Goal: Task Accomplishment & Management: Manage account settings

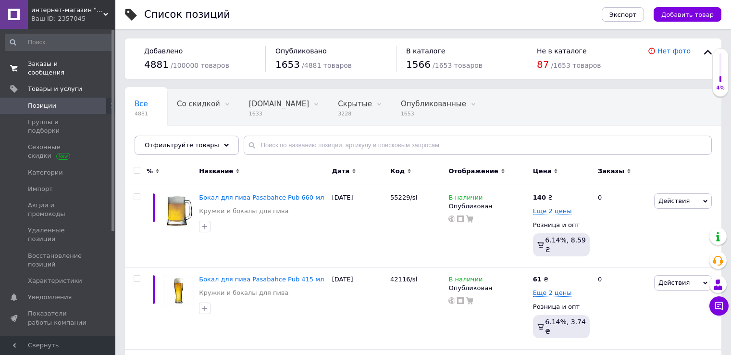
click at [65, 63] on span "Заказы и сообщения" at bounding box center [58, 68] width 61 height 17
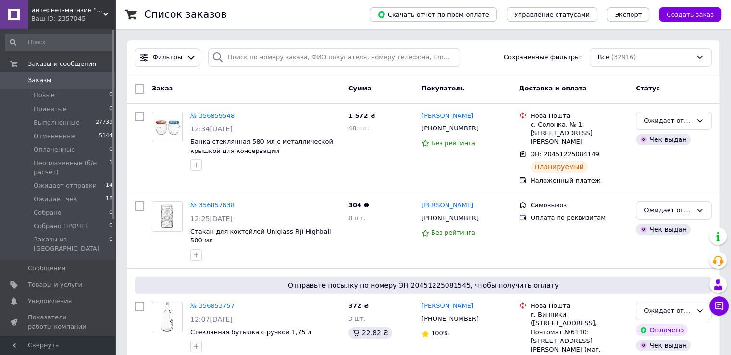
click at [27, 79] on span at bounding box center [14, 80] width 28 height 9
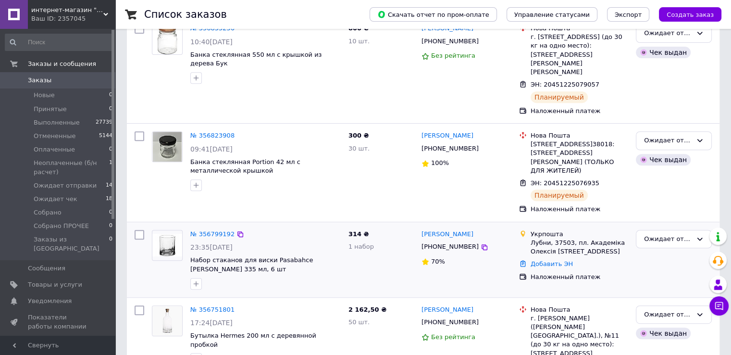
scroll to position [400, 0]
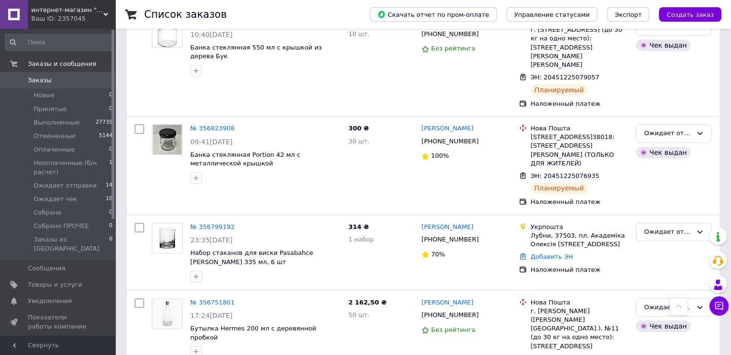
click at [41, 77] on span "Заказы" at bounding box center [40, 80] width 24 height 9
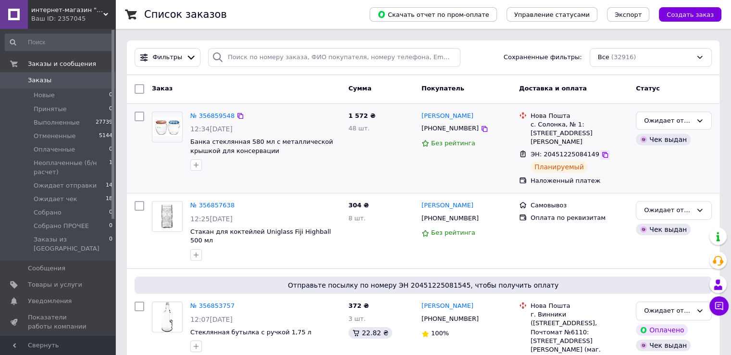
click at [602, 152] on icon at bounding box center [605, 155] width 6 height 6
click at [82, 183] on span "Ожидает отправки" at bounding box center [65, 185] width 63 height 9
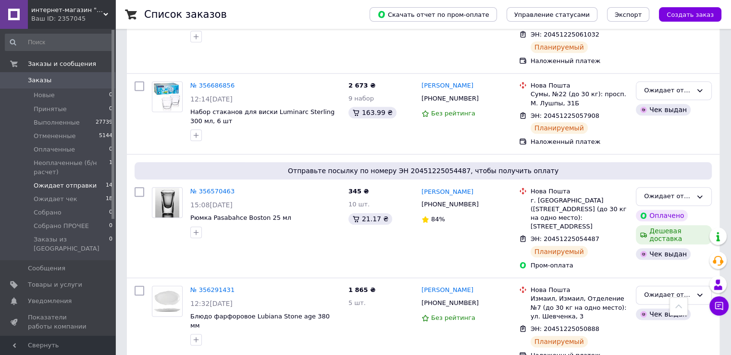
scroll to position [1086, 0]
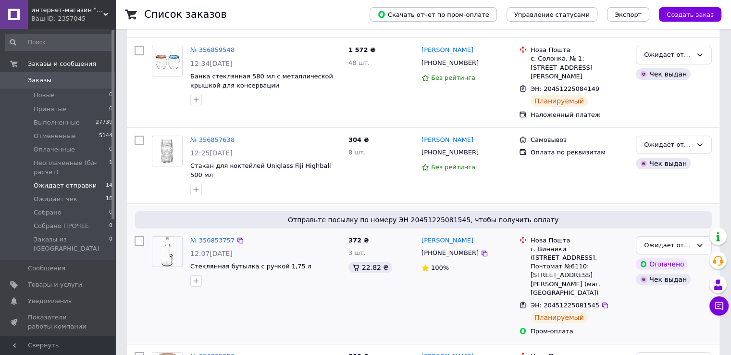
scroll to position [0, 0]
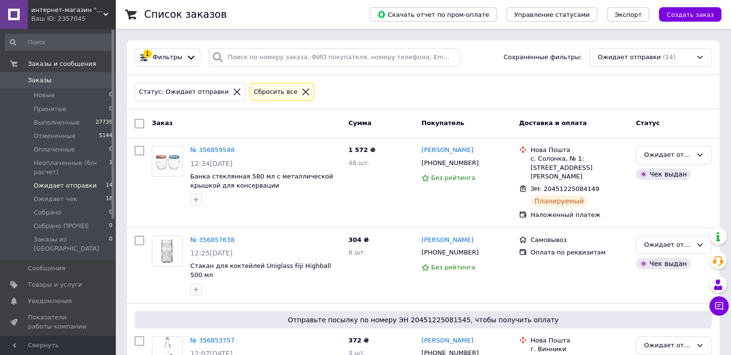
click at [47, 77] on span "Заказы" at bounding box center [40, 80] width 24 height 9
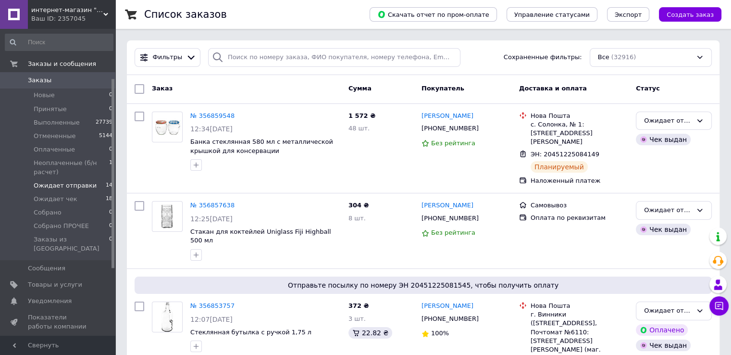
click at [68, 181] on span "Ожидает отправки" at bounding box center [65, 185] width 63 height 9
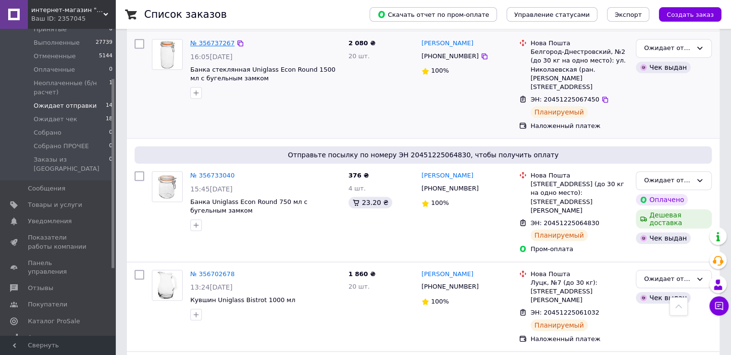
scroll to position [560, 0]
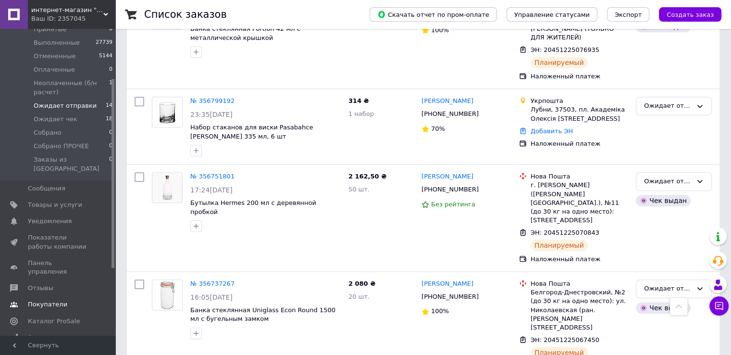
click at [38, 300] on span "Покупатели" at bounding box center [47, 304] width 39 height 9
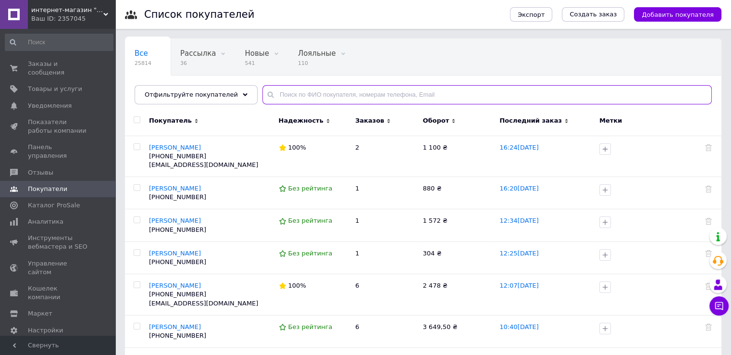
click at [350, 94] on input "text" at bounding box center [486, 94] width 449 height 19
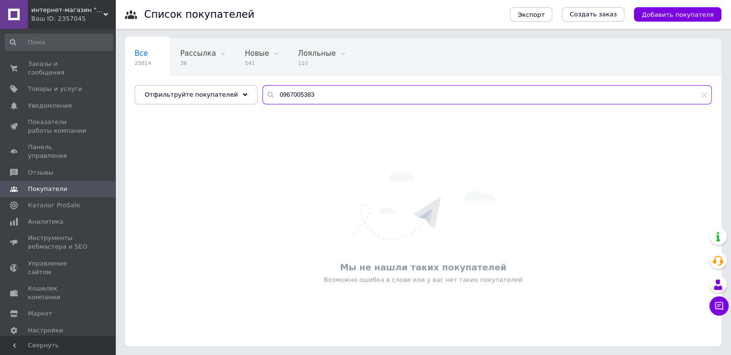
type input "0967005383"
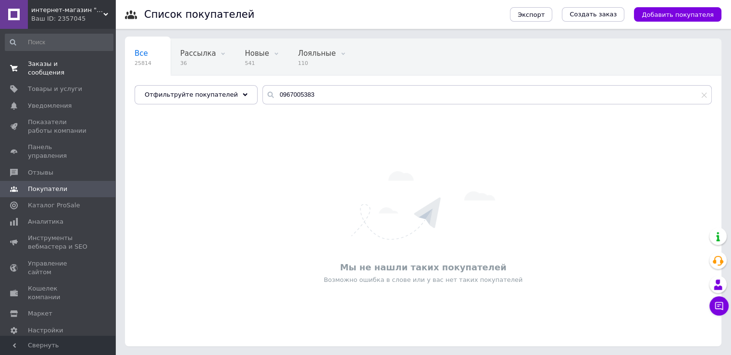
click at [65, 60] on span "Заказы и сообщения" at bounding box center [58, 68] width 61 height 17
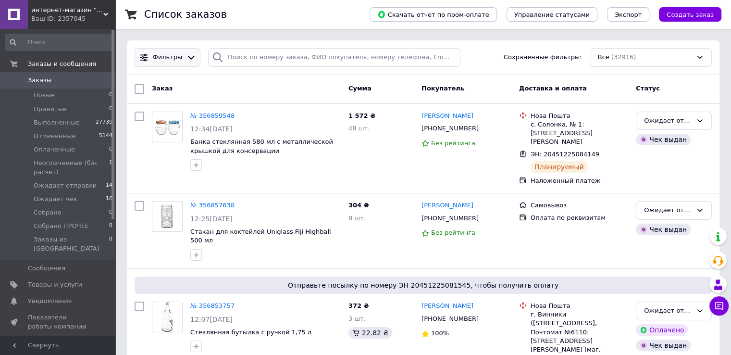
click at [192, 63] on div "Фильтры" at bounding box center [168, 57] width 66 height 19
click at [174, 63] on div "Фильтры" at bounding box center [168, 57] width 66 height 19
click at [188, 58] on icon at bounding box center [191, 58] width 7 height 4
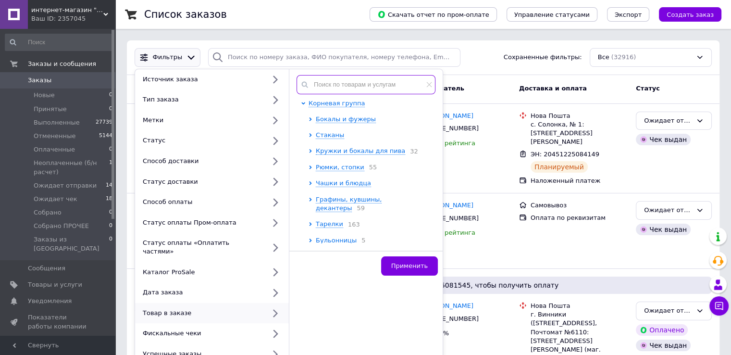
click at [326, 88] on input "text" at bounding box center [366, 84] width 139 height 19
paste input "N5368"
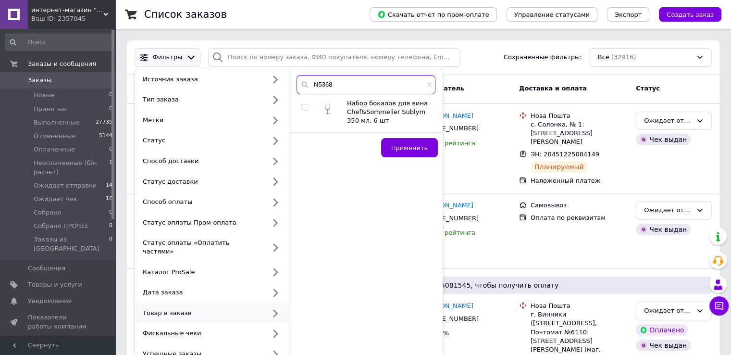
type input "N5368"
click at [298, 107] on div "Набор бокалов для вина Chef&Sommelier Sublym 350 мл, 6 шт" at bounding box center [366, 112] width 138 height 26
click at [300, 106] on div "Набор бокалов для вина Chef&Sommelier Sublym 350 мл, 6 шт" at bounding box center [366, 112] width 138 height 26
click at [307, 106] on input "checkbox" at bounding box center [304, 107] width 6 height 6
checkbox input "true"
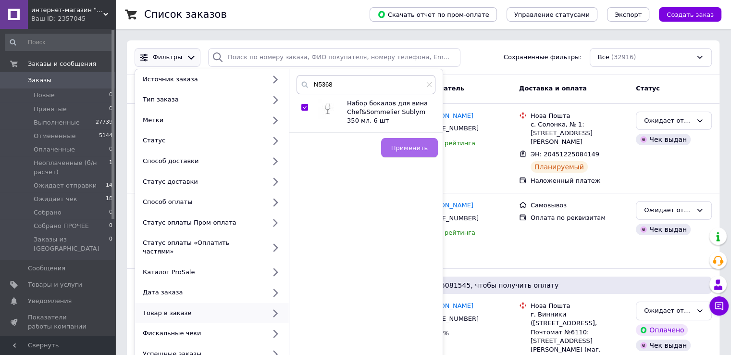
click at [401, 141] on button "Применить" at bounding box center [409, 147] width 57 height 19
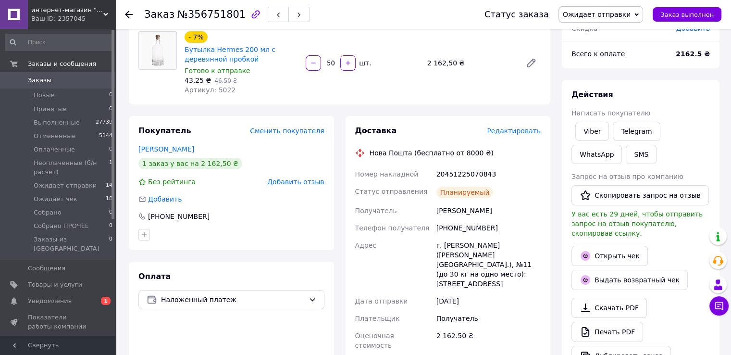
scroll to position [240, 0]
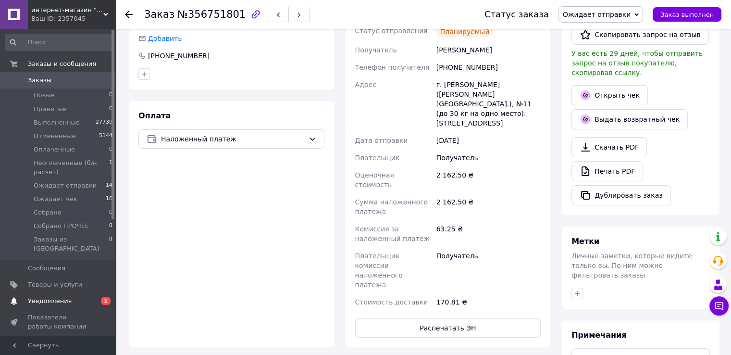
click at [69, 297] on span "Уведомления" at bounding box center [58, 301] width 61 height 9
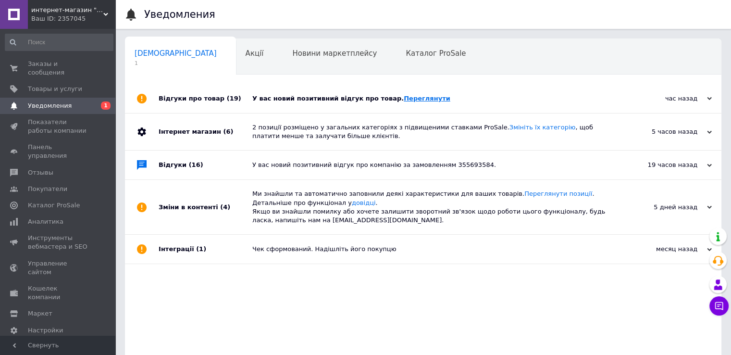
click at [404, 95] on link "Переглянути" at bounding box center [427, 98] width 47 height 7
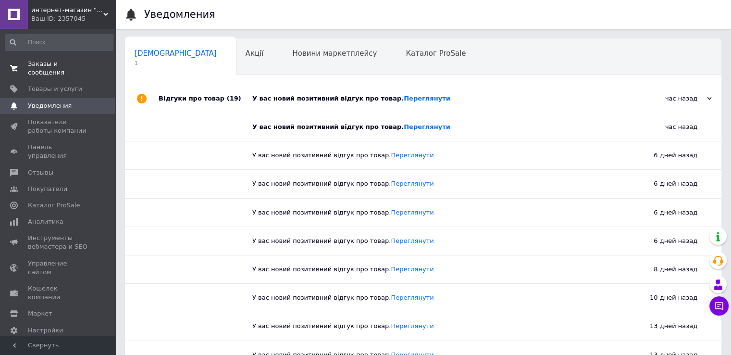
click at [52, 69] on link "Заказы и сообщения 0 0" at bounding box center [59, 68] width 118 height 25
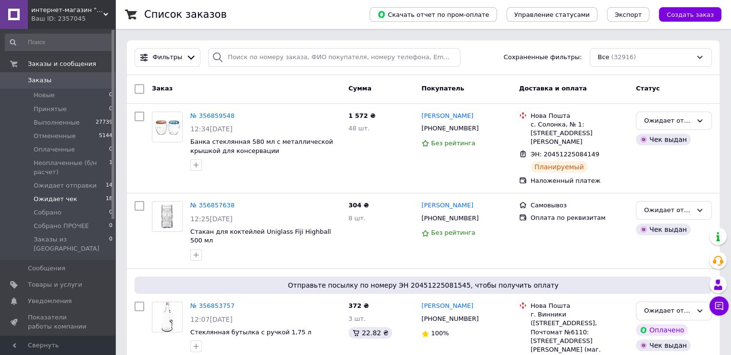
click at [52, 200] on span "Ожидает чек" at bounding box center [56, 199] width 44 height 9
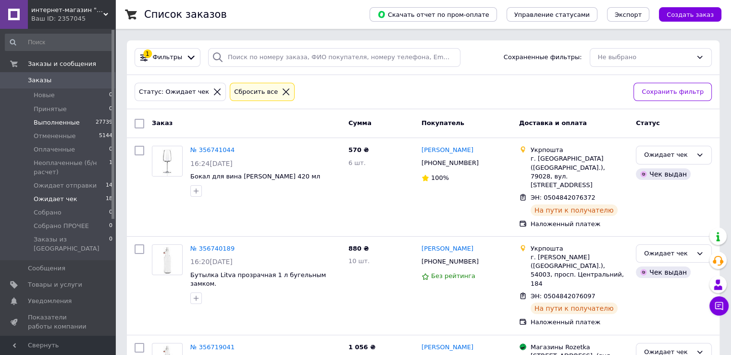
click at [67, 120] on span "Выполненные" at bounding box center [57, 122] width 46 height 9
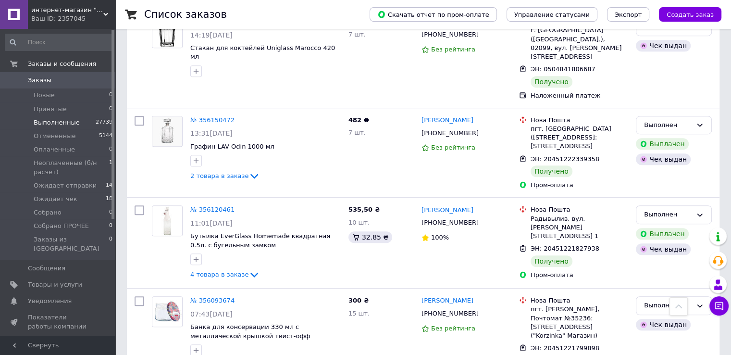
scroll to position [560, 0]
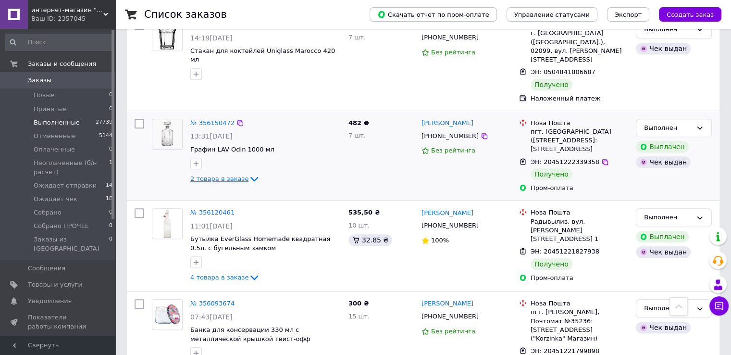
click at [211, 175] on span "2 товара в заказе" at bounding box center [219, 178] width 58 height 7
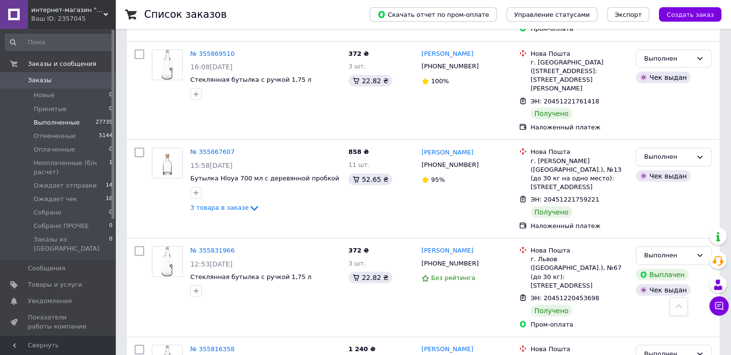
scroll to position [2563, 0]
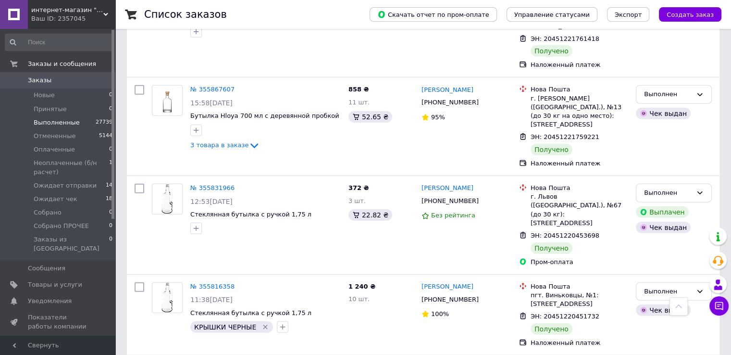
click at [50, 80] on span "Заказы" at bounding box center [58, 80] width 61 height 9
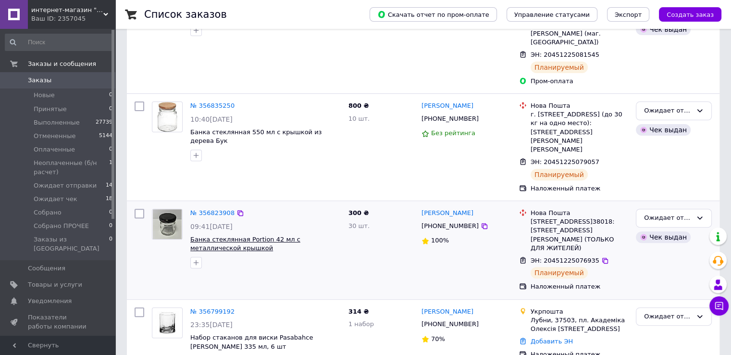
scroll to position [400, 0]
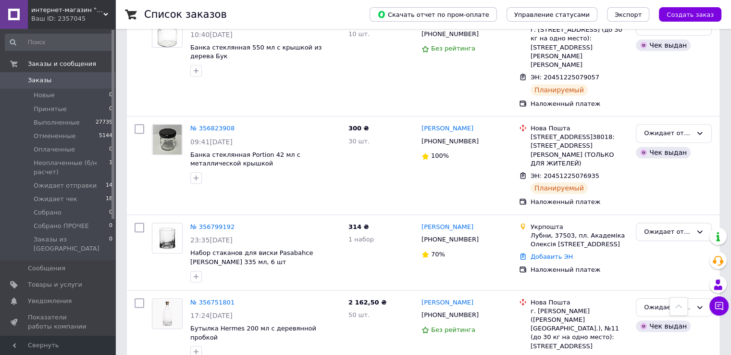
click at [57, 26] on div "интернет-магазин "Деко" Ваш ID: 2357045" at bounding box center [71, 14] width 87 height 29
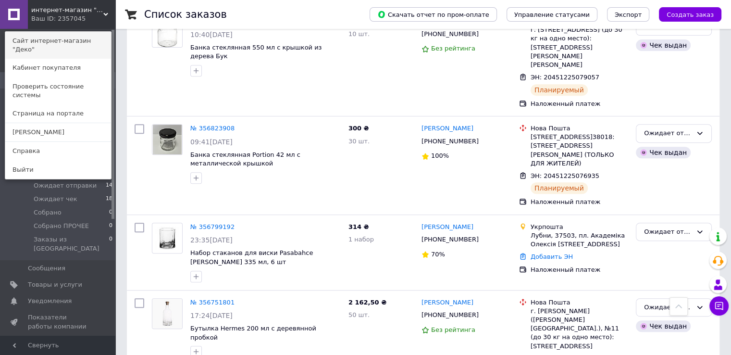
click at [57, 35] on link "Сайт интернет-магазин "Деко"" at bounding box center [58, 45] width 106 height 27
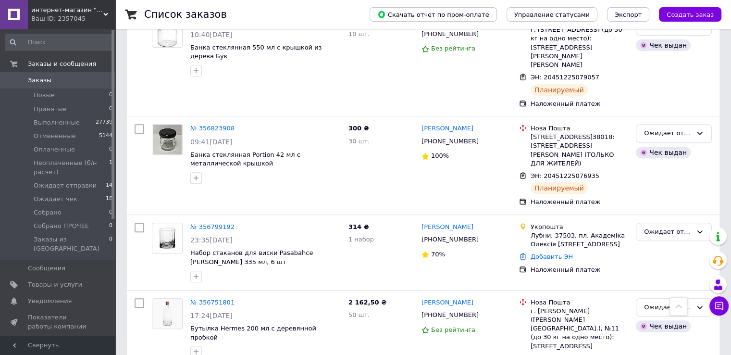
click at [54, 81] on span "Заказы" at bounding box center [58, 80] width 61 height 9
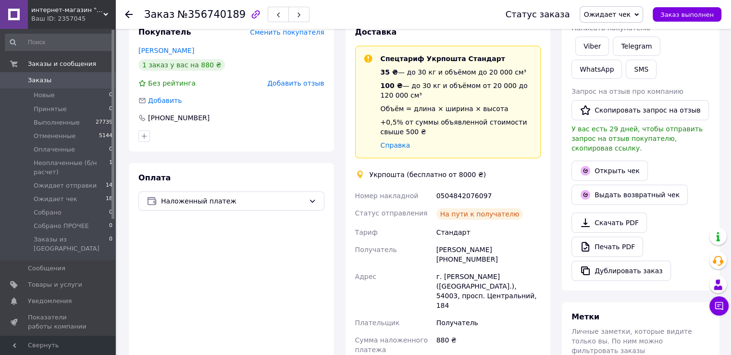
scroll to position [160, 0]
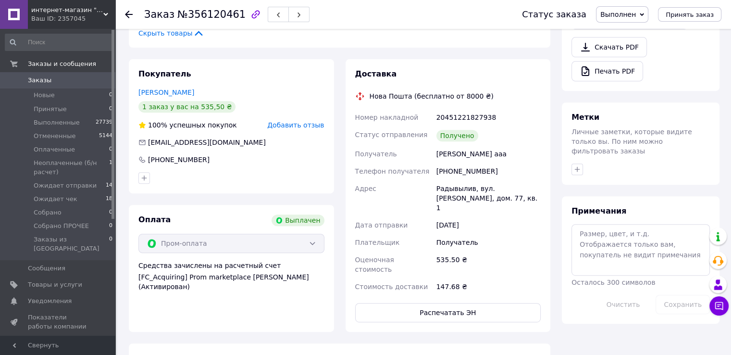
scroll to position [81, 0]
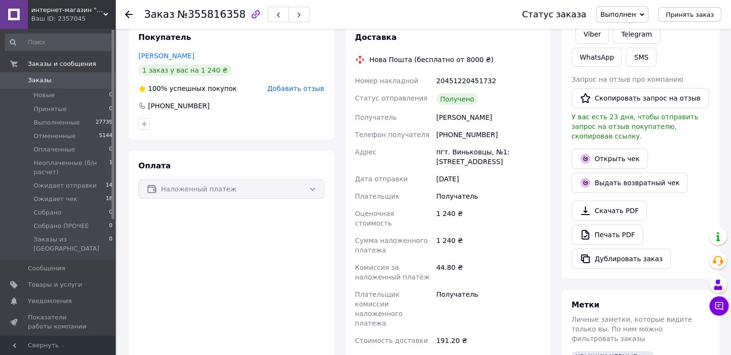
scroll to position [160, 0]
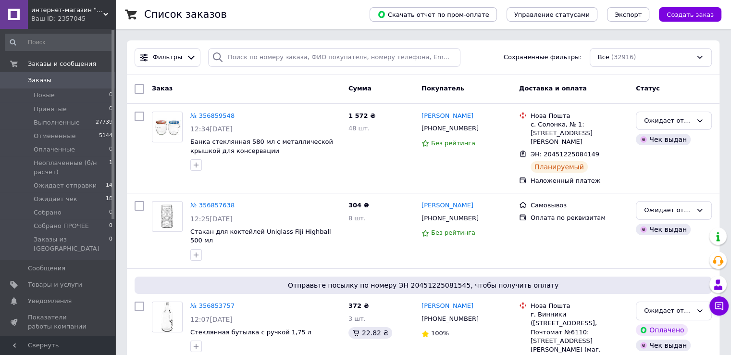
click at [65, 14] on div "Ваш ID: 2357045" at bounding box center [73, 18] width 84 height 9
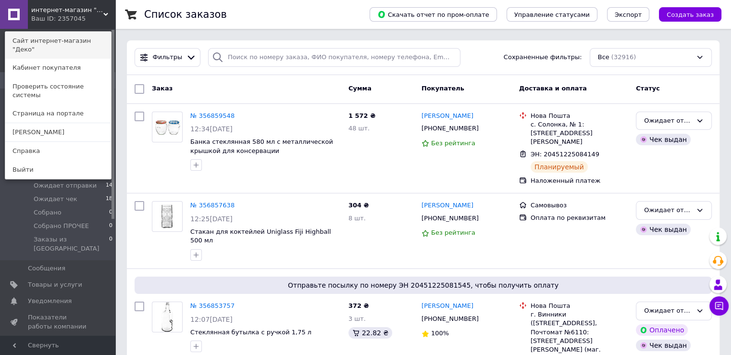
click at [63, 43] on link "Сайт интернет-магазин "Деко"" at bounding box center [58, 45] width 106 height 27
